Goal: Book appointment/travel/reservation

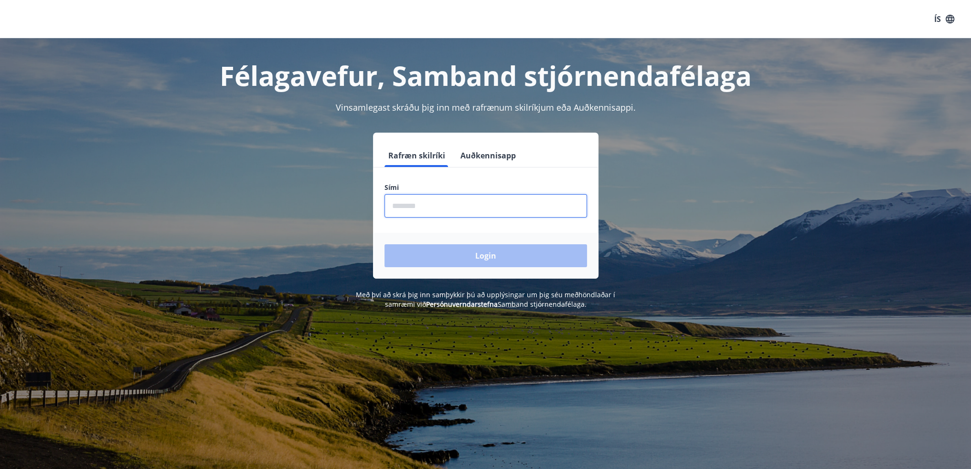
click at [449, 207] on input "phone" at bounding box center [485, 205] width 202 height 23
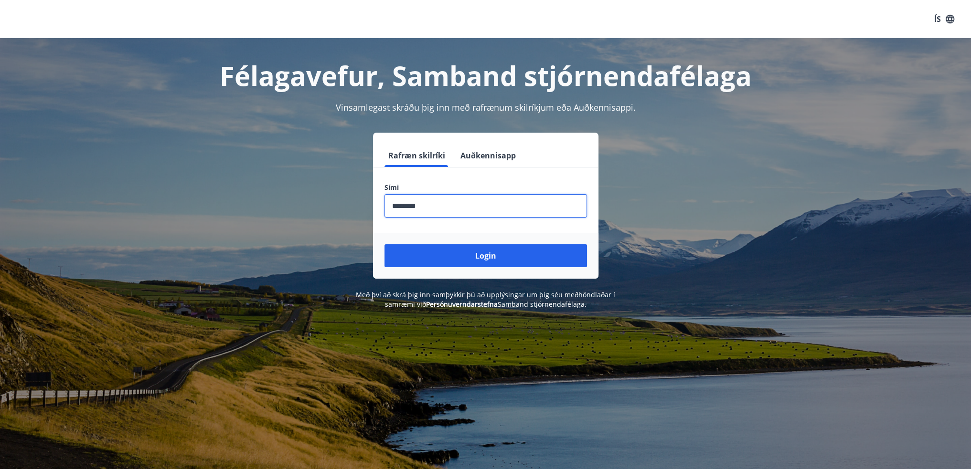
type input "********"
click at [384, 244] on button "Login" at bounding box center [485, 255] width 202 height 23
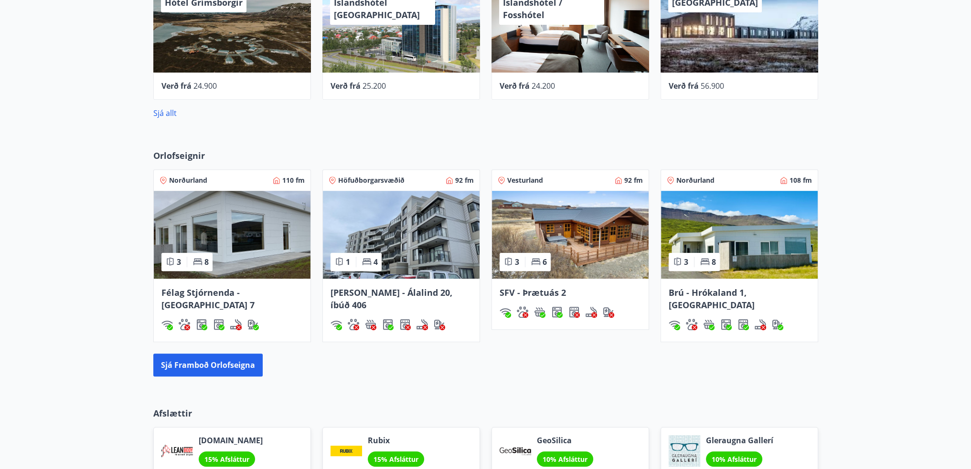
scroll to position [520, 0]
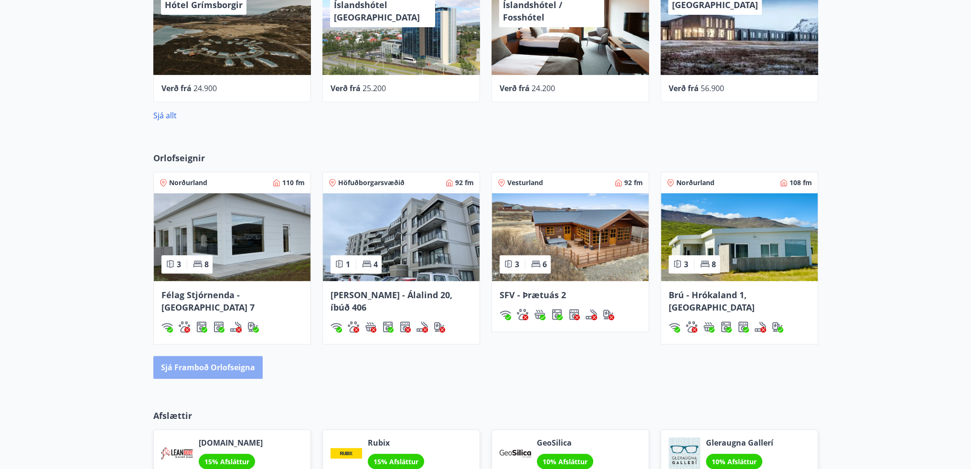
click at [211, 359] on button "Sjá framboð orlofseigna" at bounding box center [207, 367] width 109 height 23
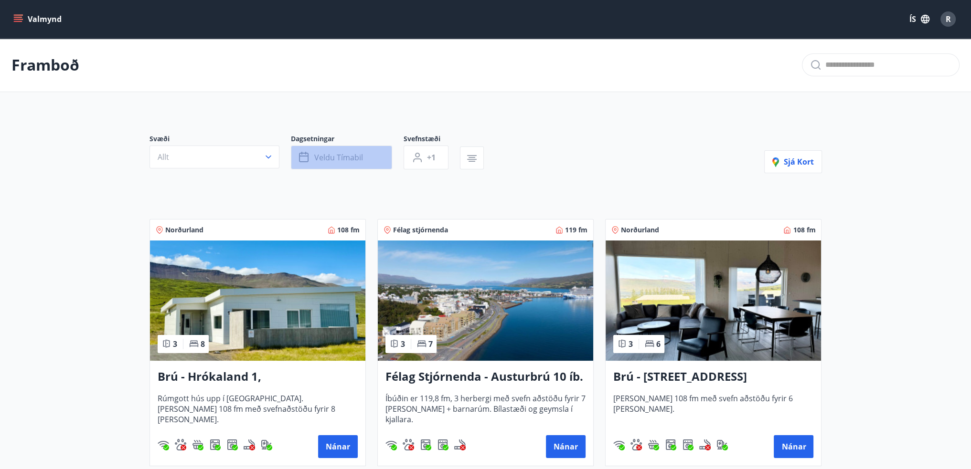
click at [347, 160] on span "Veldu tímabil" at bounding box center [338, 157] width 49 height 11
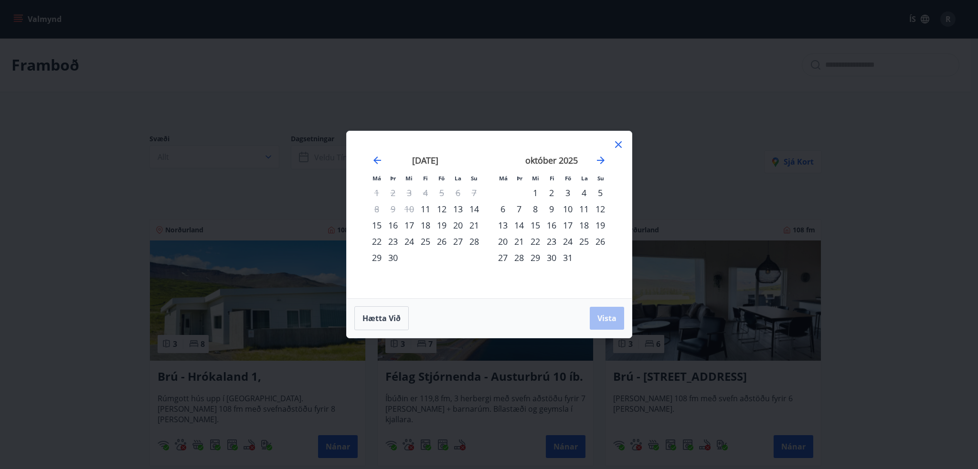
click at [376, 243] on div "22" at bounding box center [377, 241] width 16 height 16
click at [409, 241] on div "24" at bounding box center [409, 241] width 16 height 16
click at [602, 320] on span "Vista" at bounding box center [606, 318] width 19 height 11
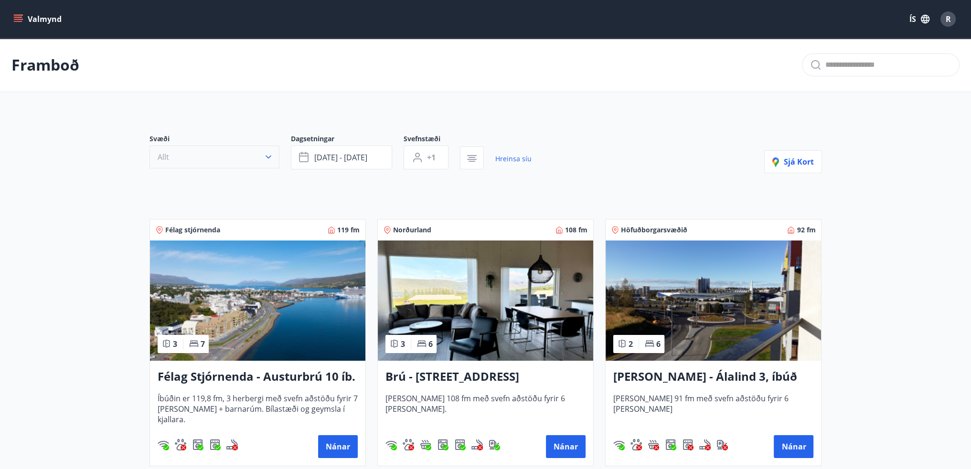
click at [266, 158] on icon "button" at bounding box center [269, 157] width 10 height 10
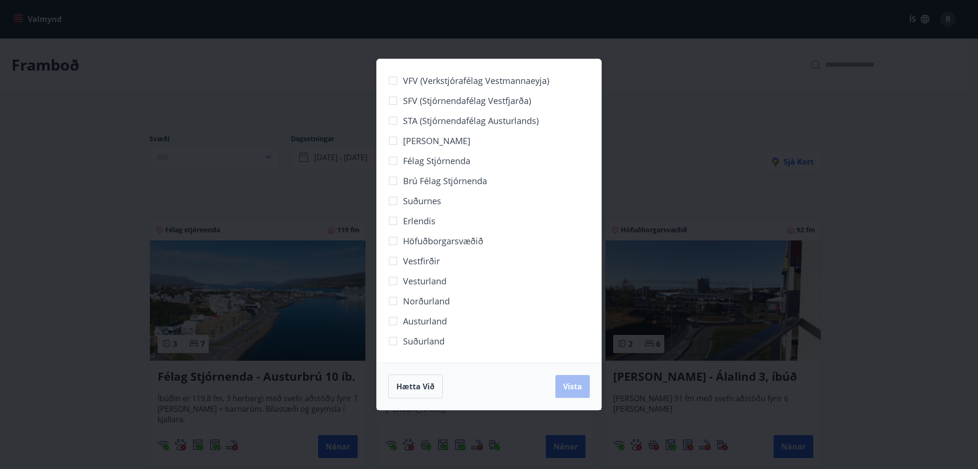
click at [893, 255] on div "VFV (Verkstjórafélag Vestmannaeyja) SFV (Stjórnendafélag Vestfjarða) STA (Stjór…" at bounding box center [489, 234] width 978 height 469
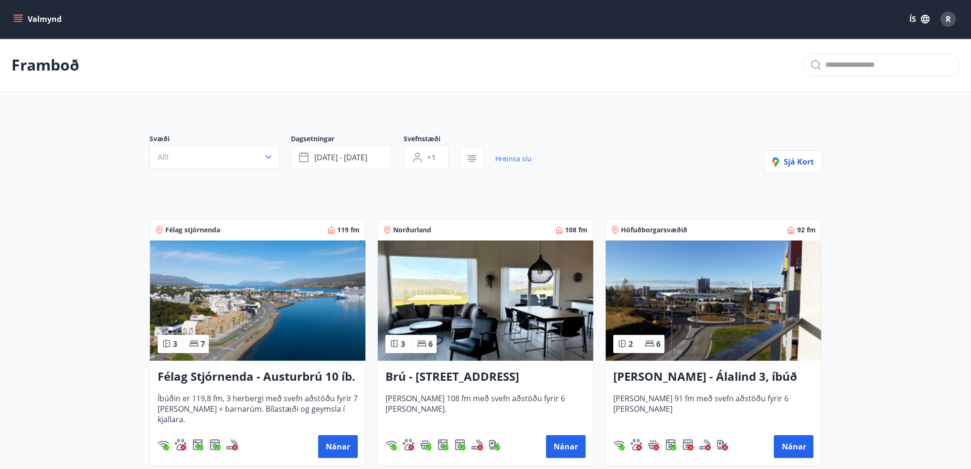
drag, startPoint x: 123, startPoint y: 355, endPoint x: 146, endPoint y: 140, distance: 215.6
click at [216, 153] on button "Allt" at bounding box center [214, 157] width 130 height 23
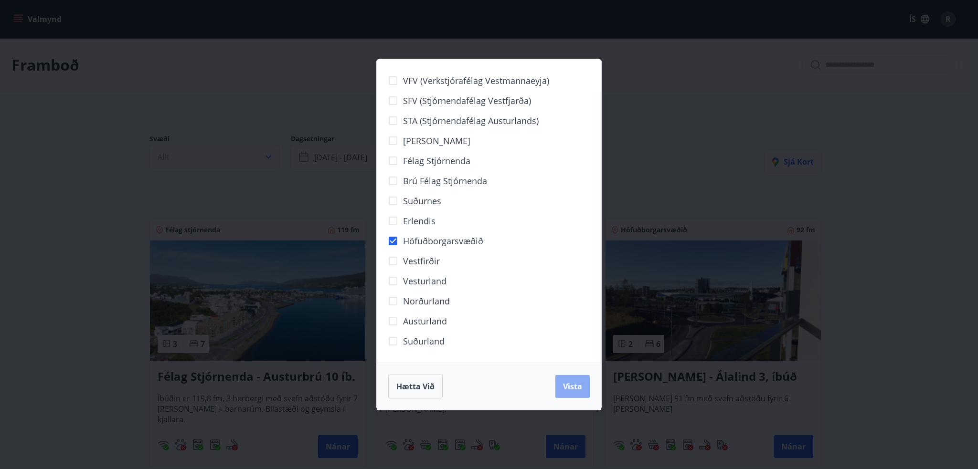
click at [569, 390] on span "Vista" at bounding box center [572, 387] width 19 height 11
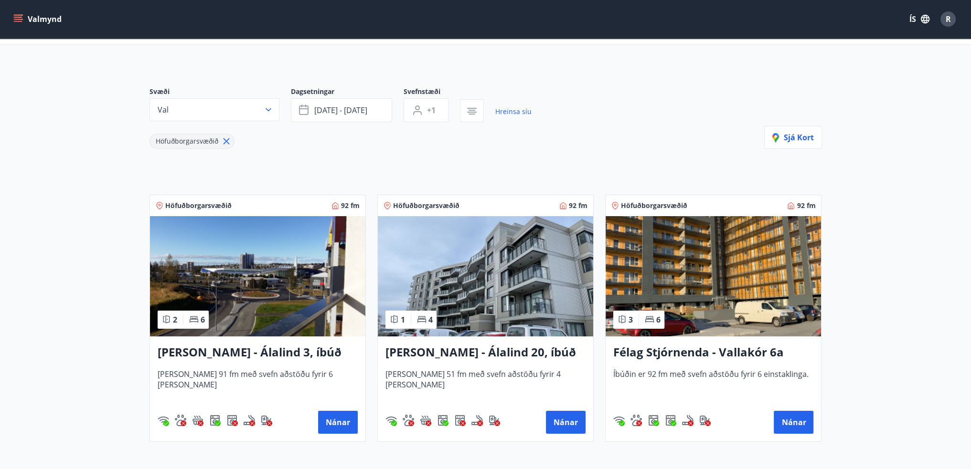
scroll to position [48, 0]
click at [352, 418] on button "Nánar" at bounding box center [338, 422] width 40 height 23
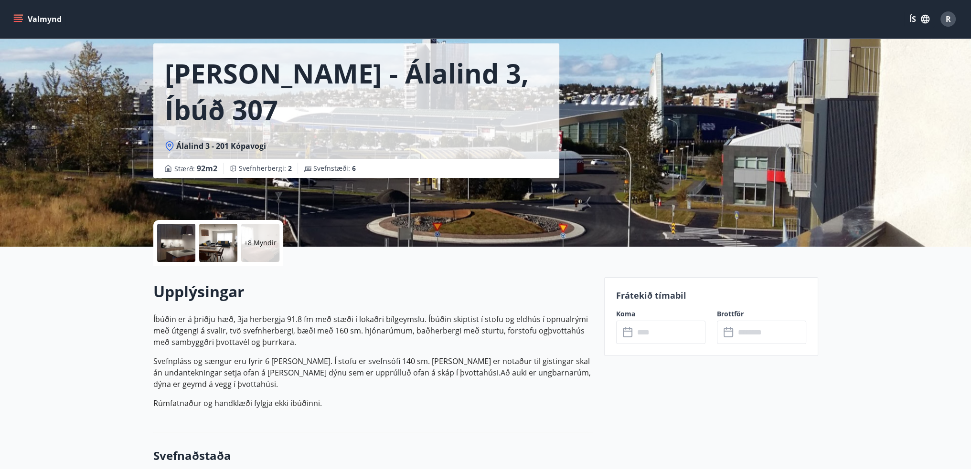
scroll to position [95, 0]
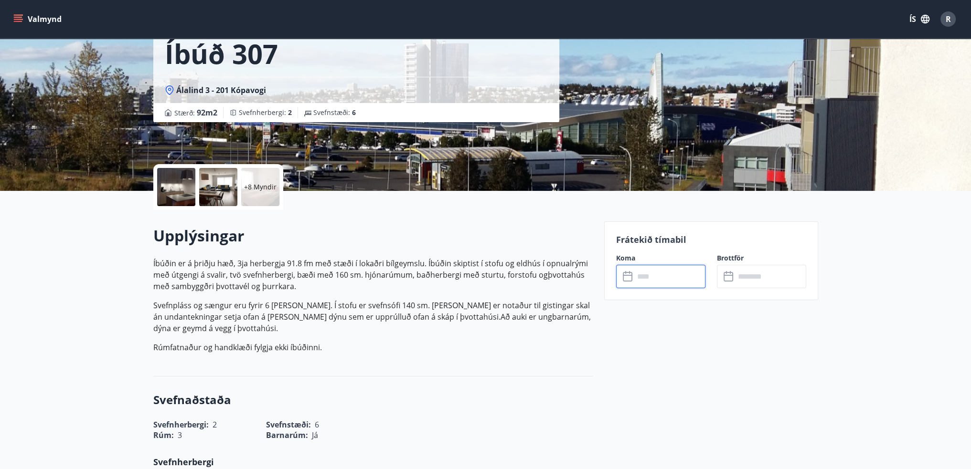
click at [643, 276] on input "text" at bounding box center [669, 276] width 71 height 23
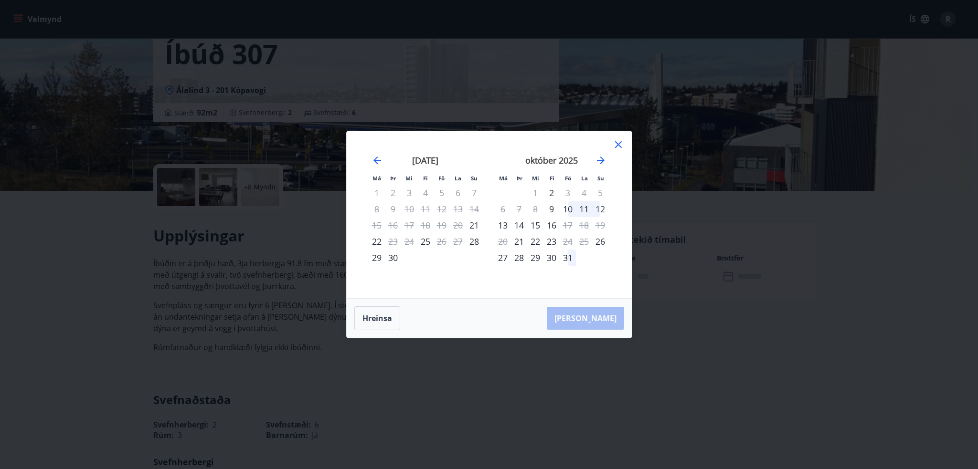
click at [617, 145] on icon at bounding box center [618, 144] width 7 height 7
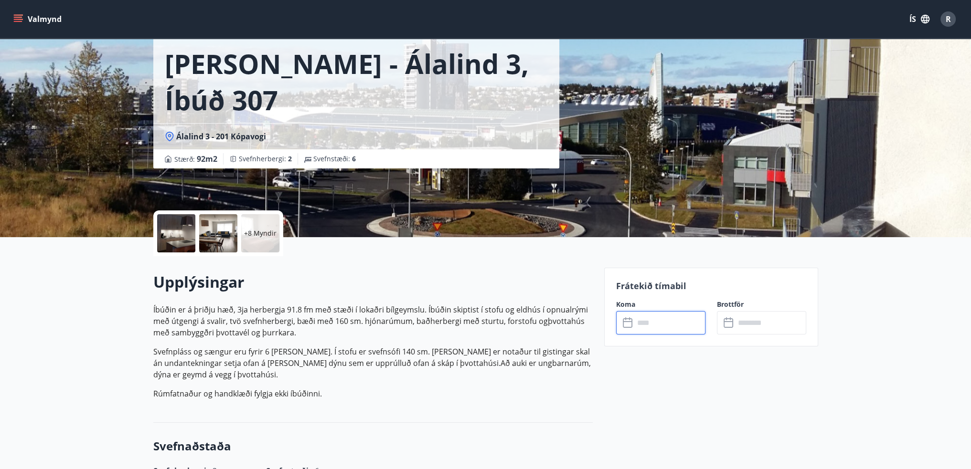
scroll to position [0, 0]
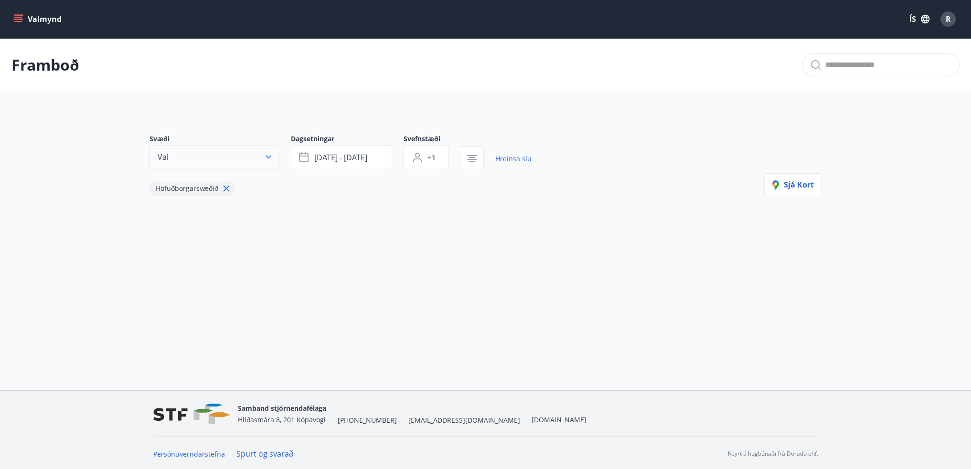
click at [265, 152] on icon "button" at bounding box center [269, 157] width 10 height 10
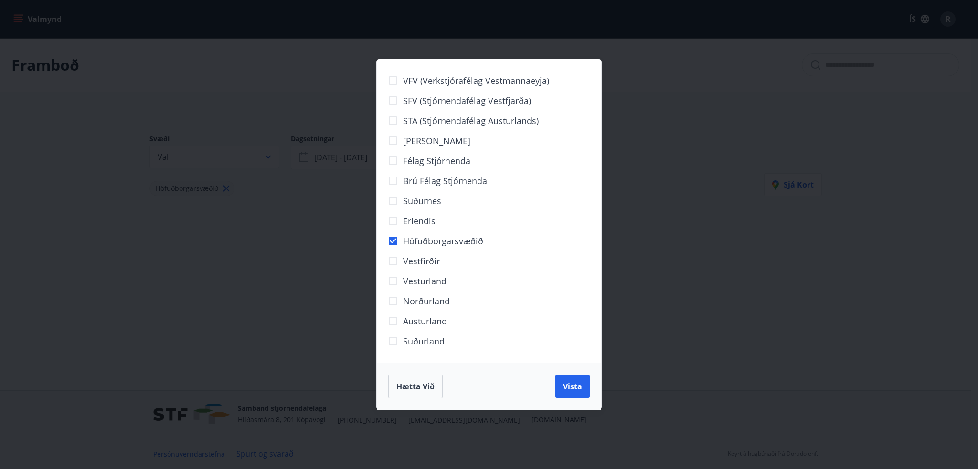
click at [313, 154] on div "VFV (Verkstjórafélag Vestmannaeyja) SFV (Stjórnendafélag Vestfjarða) STA (Stjór…" at bounding box center [489, 234] width 978 height 469
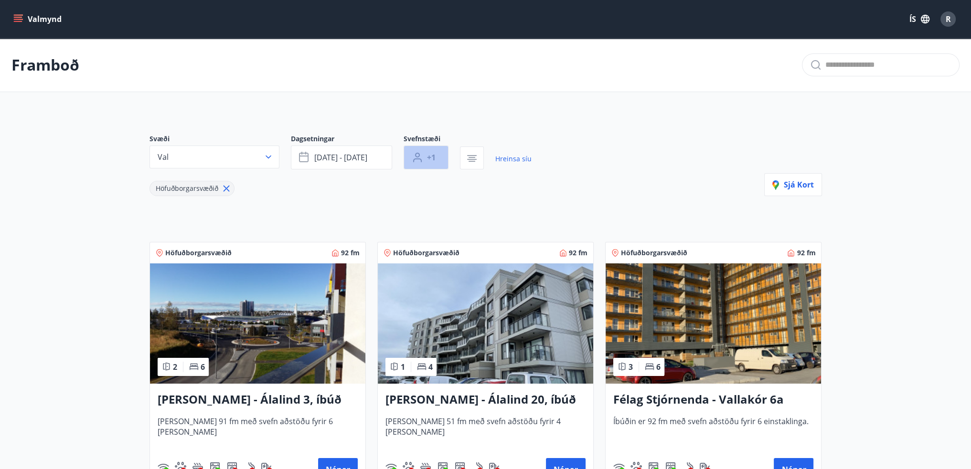
click at [437, 162] on button "+1" at bounding box center [425, 158] width 45 height 24
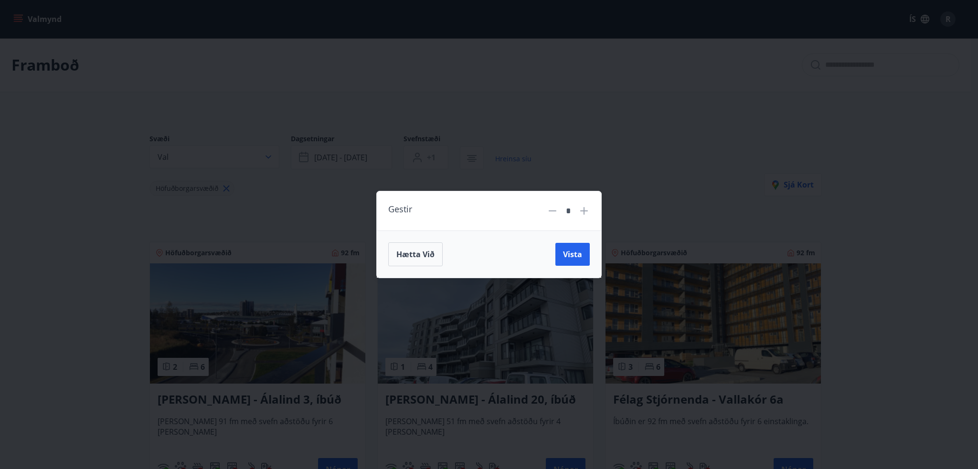
click at [586, 212] on icon at bounding box center [584, 211] width 8 height 8
type input "*"
click at [579, 250] on span "Vista" at bounding box center [572, 254] width 19 height 11
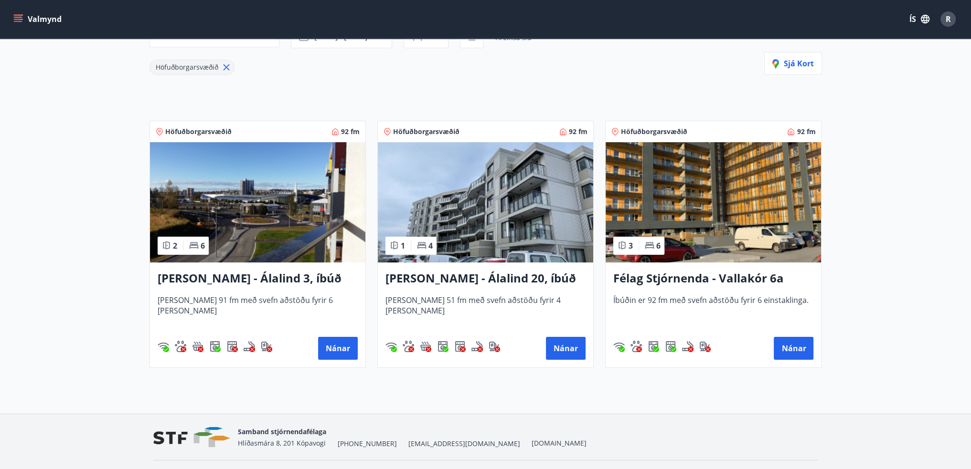
scroll to position [145, 0]
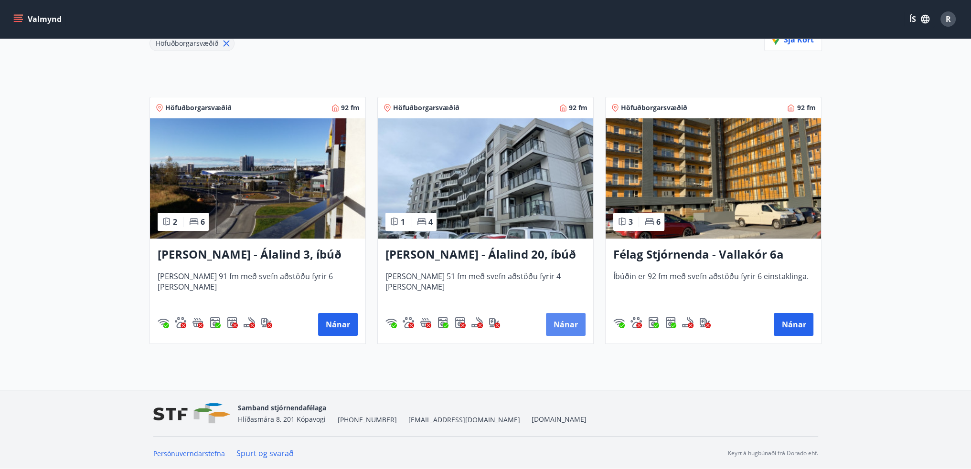
click at [565, 323] on button "Nánar" at bounding box center [566, 324] width 40 height 23
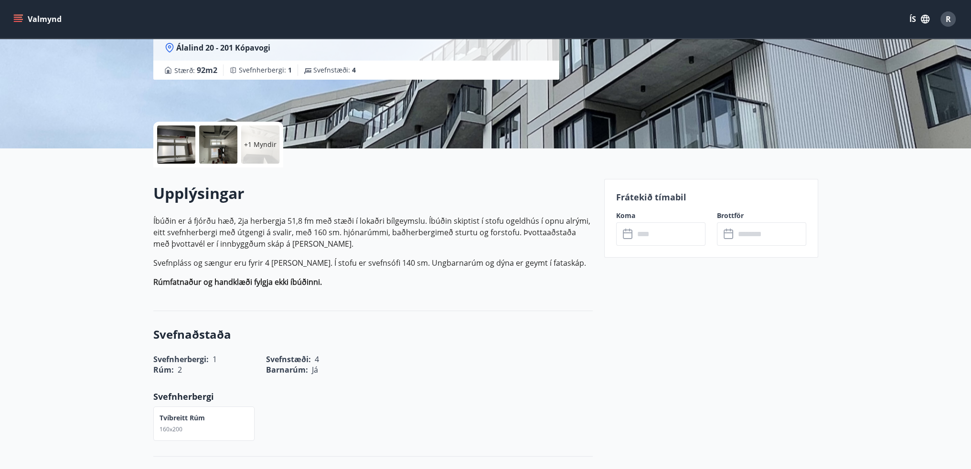
scroll to position [143, 0]
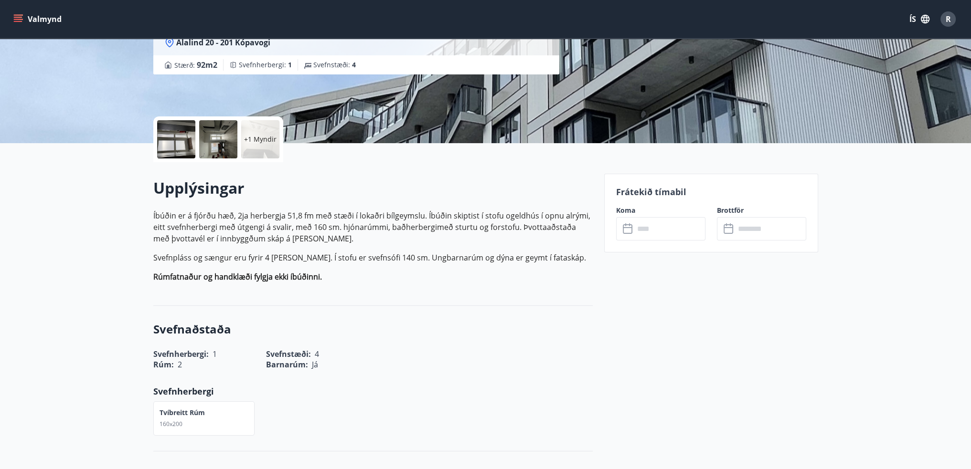
click at [662, 240] on input "text" at bounding box center [669, 228] width 71 height 23
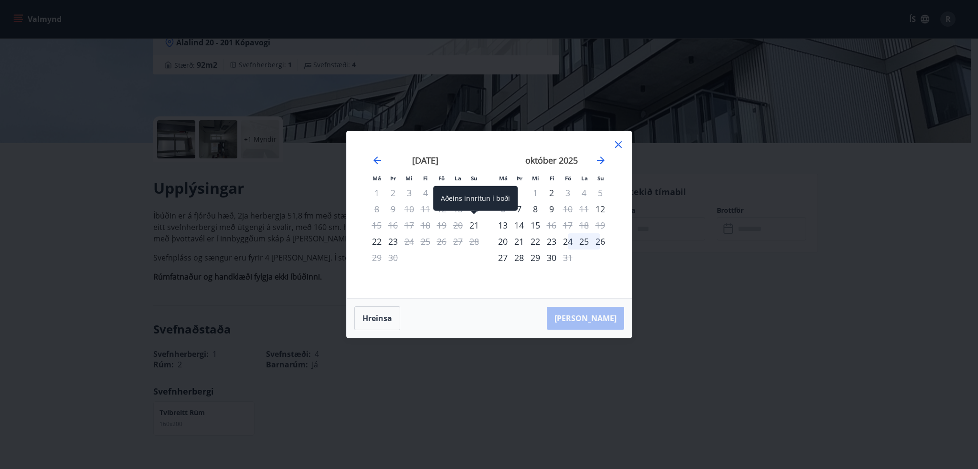
click at [476, 227] on div "21" at bounding box center [474, 225] width 16 height 16
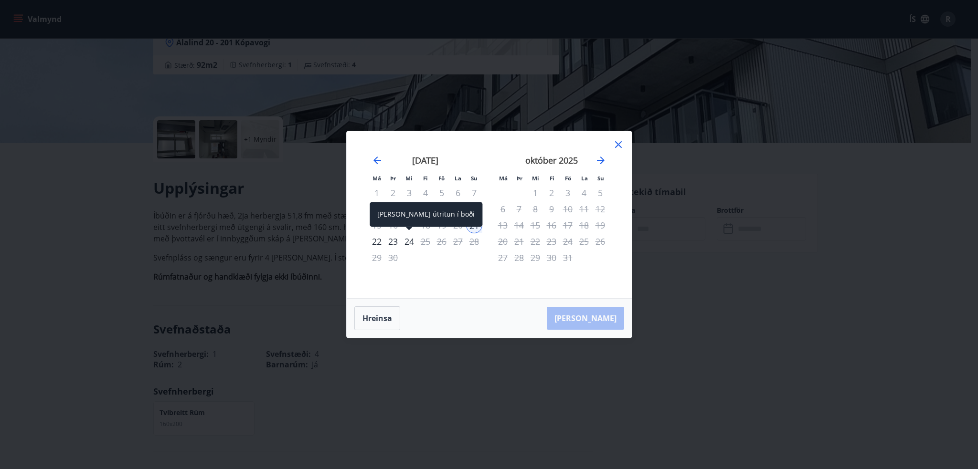
click at [409, 242] on div "24" at bounding box center [409, 241] width 16 height 16
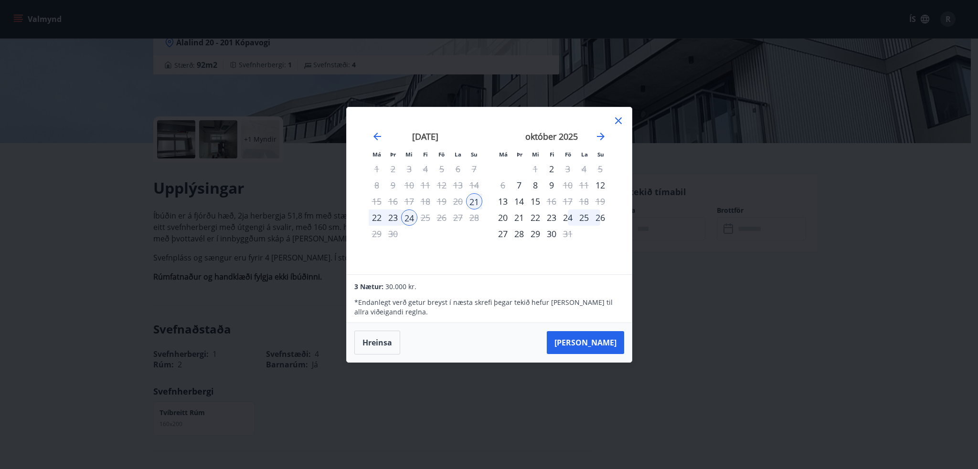
click at [620, 122] on icon at bounding box center [618, 120] width 7 height 7
